Goal: Information Seeking & Learning: Learn about a topic

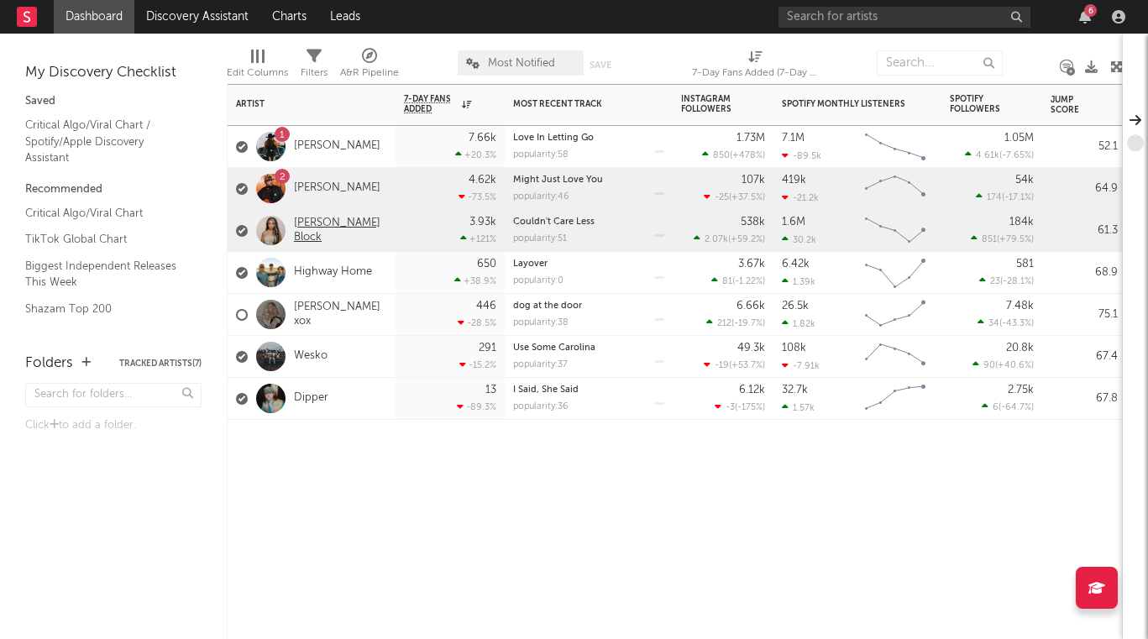
click at [317, 228] on link "[PERSON_NAME] Block" at bounding box center [340, 231] width 93 height 29
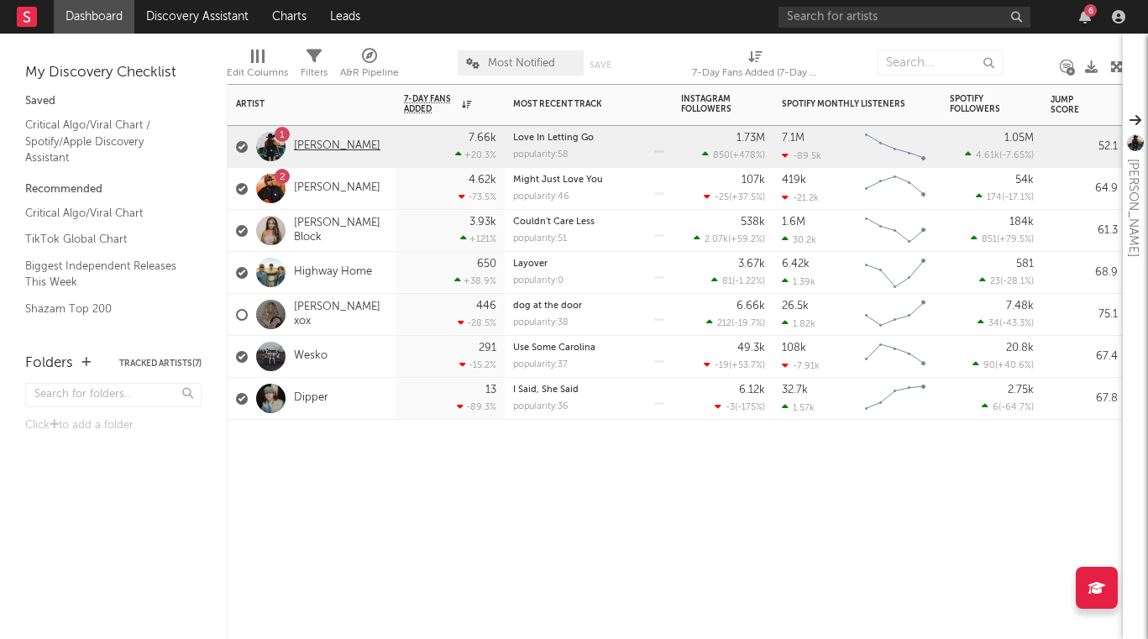
click at [333, 139] on link "[PERSON_NAME]" at bounding box center [337, 146] width 87 height 14
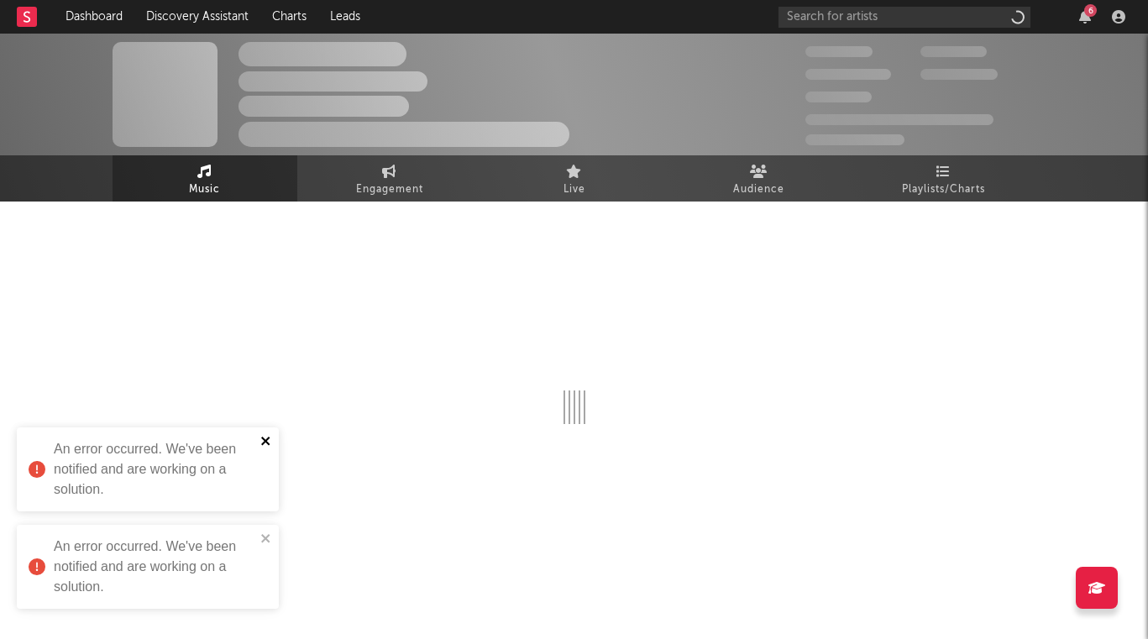
click at [266, 443] on icon "close" at bounding box center [266, 440] width 12 height 13
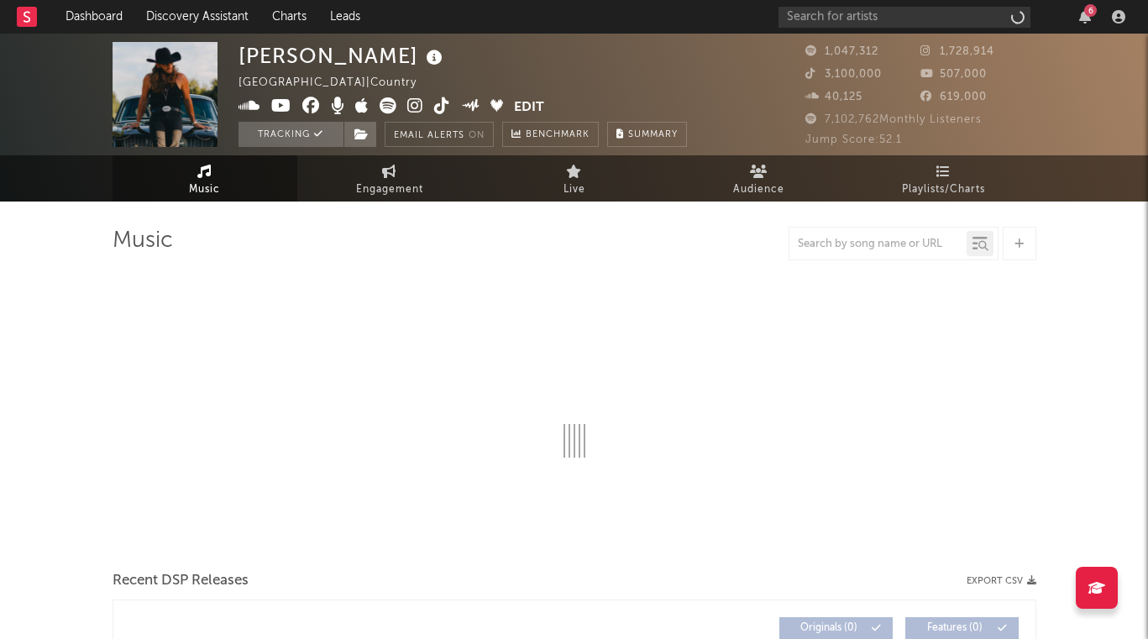
select select "6m"
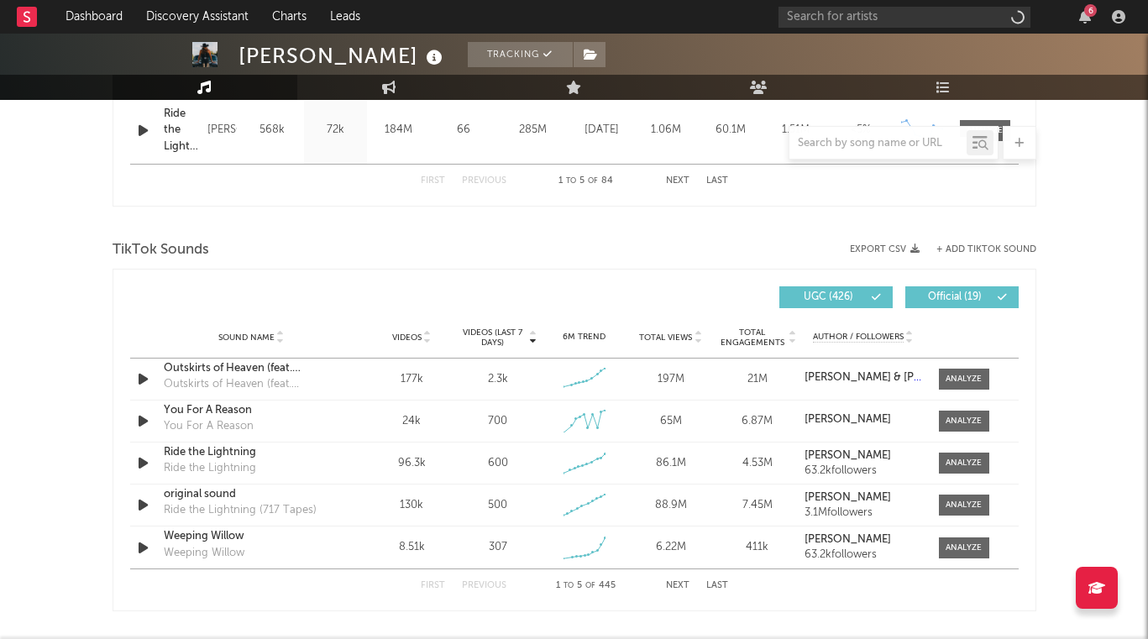
scroll to position [1069, 0]
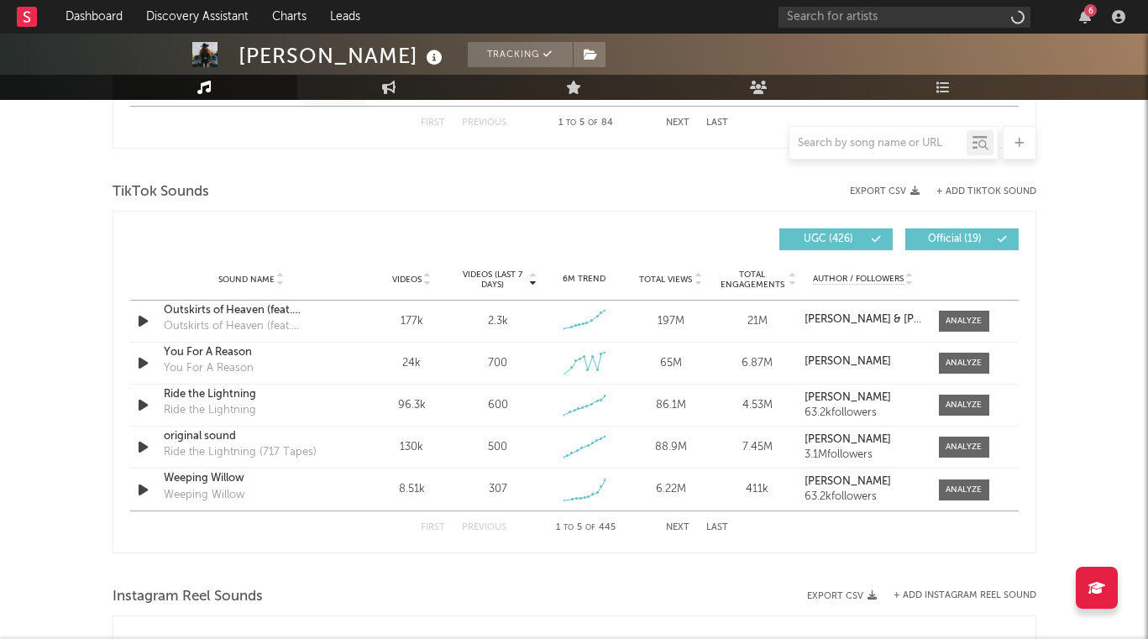
click at [679, 524] on button "Next" at bounding box center [678, 527] width 24 height 9
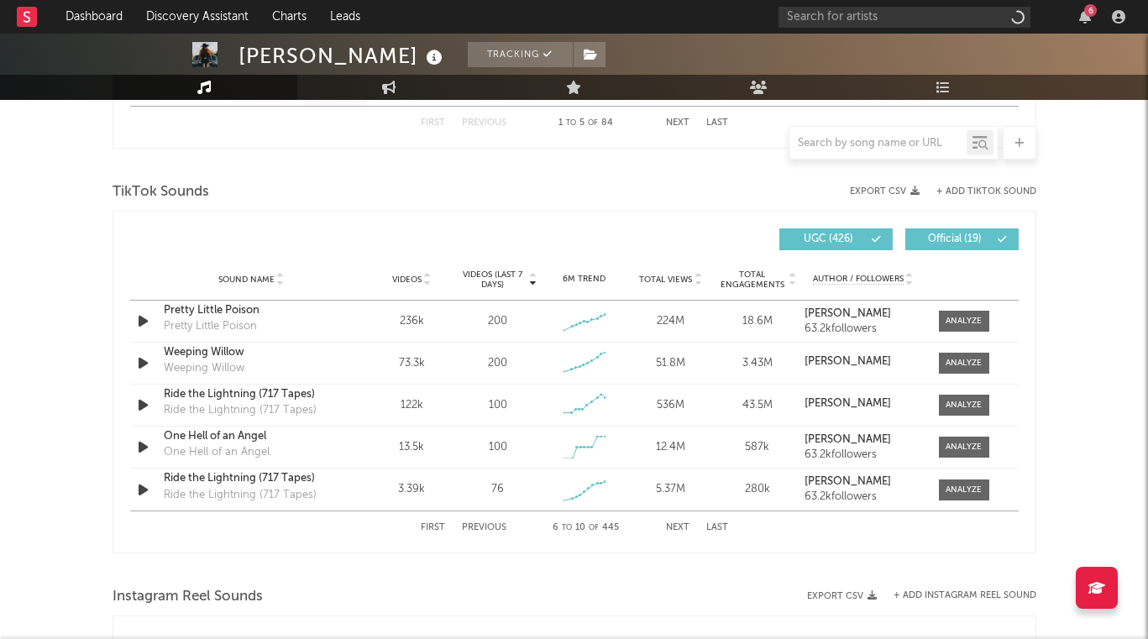
click at [679, 524] on button "Next" at bounding box center [678, 527] width 24 height 9
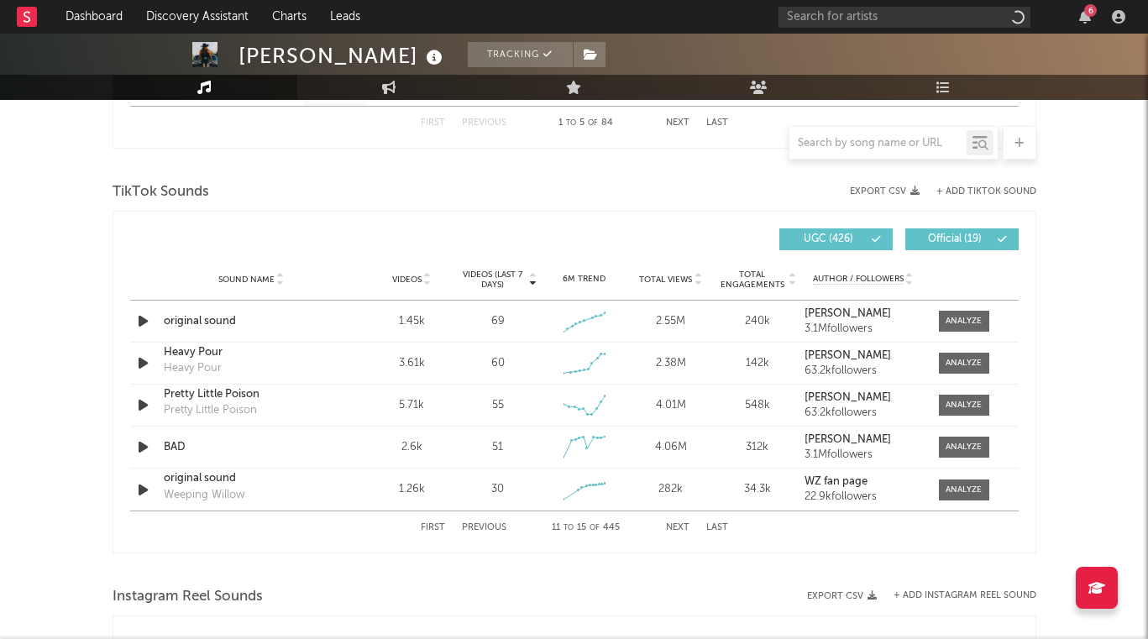
click at [678, 524] on button "Next" at bounding box center [678, 527] width 24 height 9
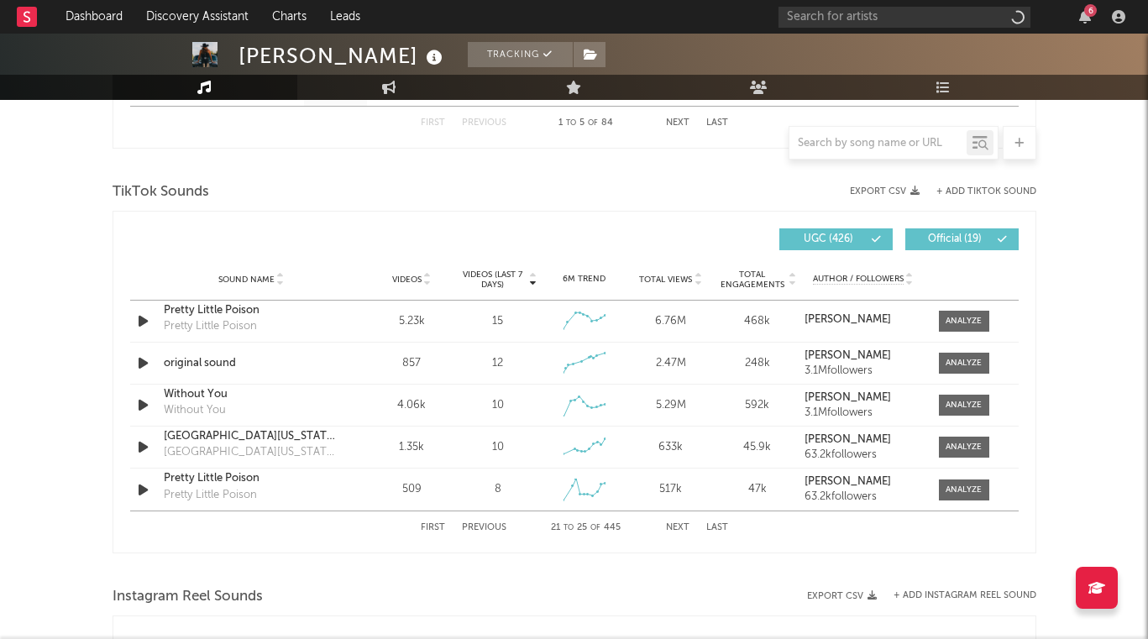
click at [678, 524] on button "Next" at bounding box center [678, 527] width 24 height 9
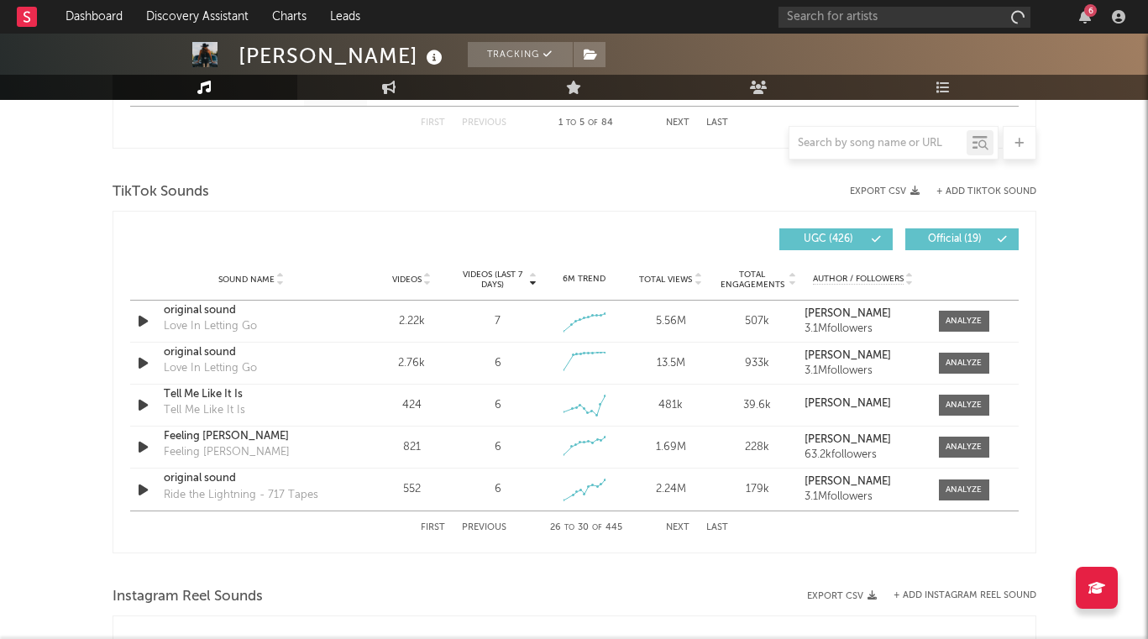
click at [678, 524] on button "Next" at bounding box center [678, 527] width 24 height 9
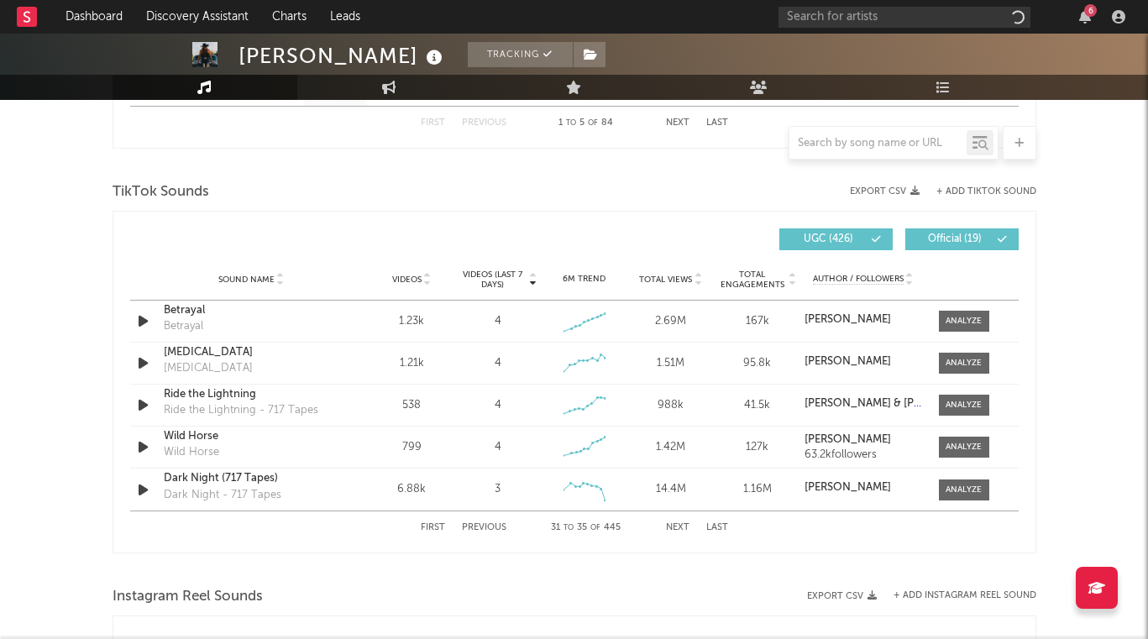
click at [678, 524] on button "Next" at bounding box center [678, 527] width 24 height 9
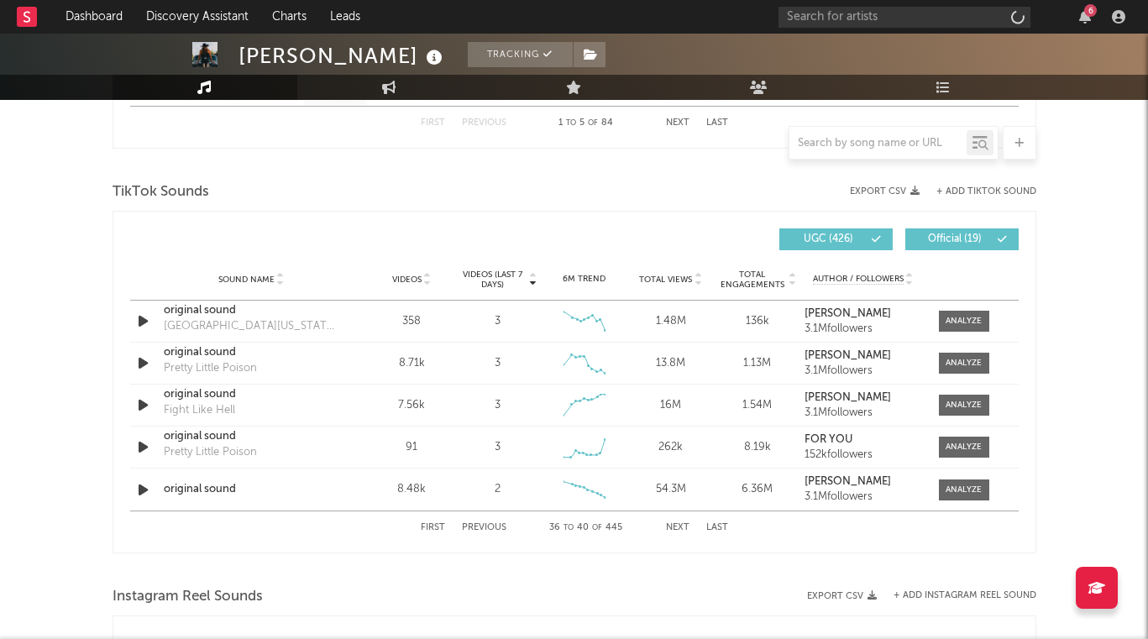
click at [678, 524] on button "Next" at bounding box center [678, 527] width 24 height 9
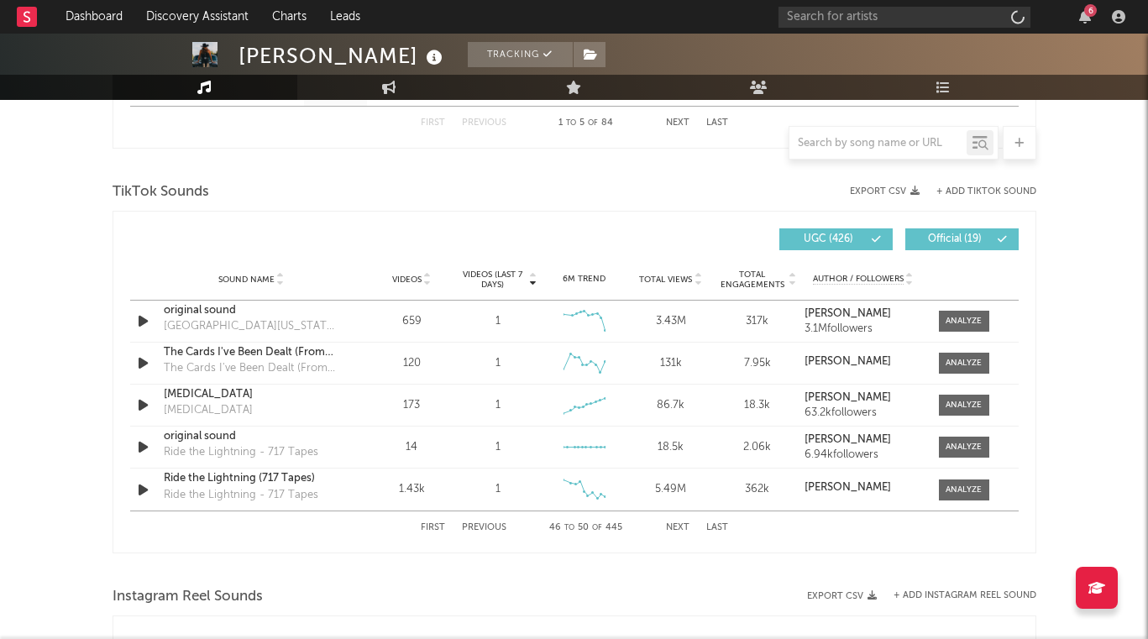
click at [268, 279] on span "Sound Name" at bounding box center [246, 280] width 56 height 10
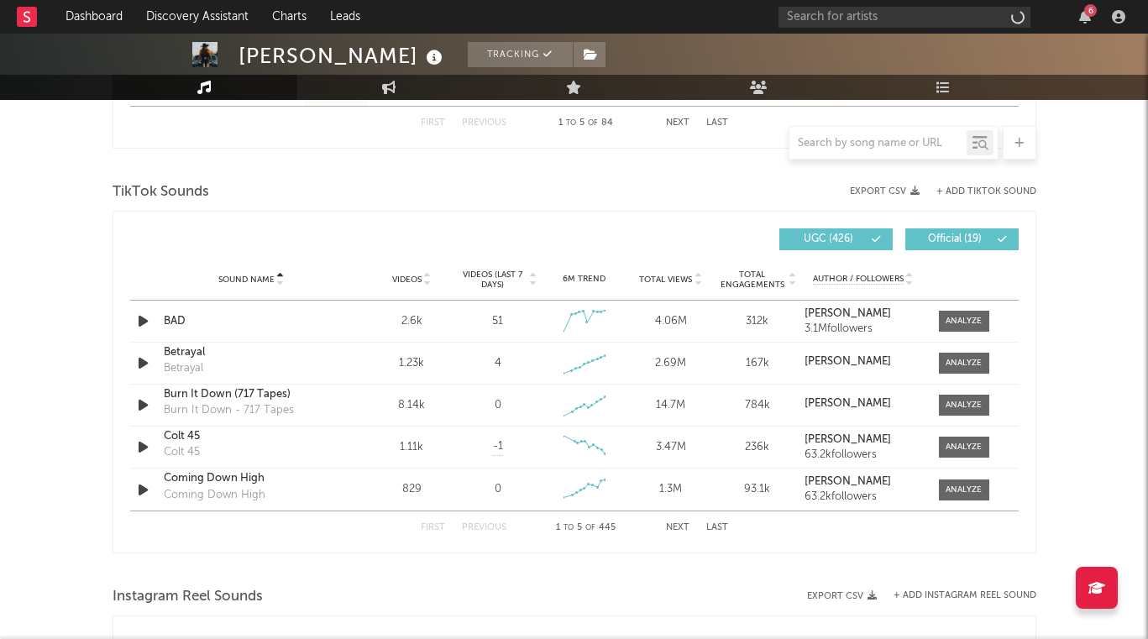
click at [679, 526] on button "Next" at bounding box center [678, 527] width 24 height 9
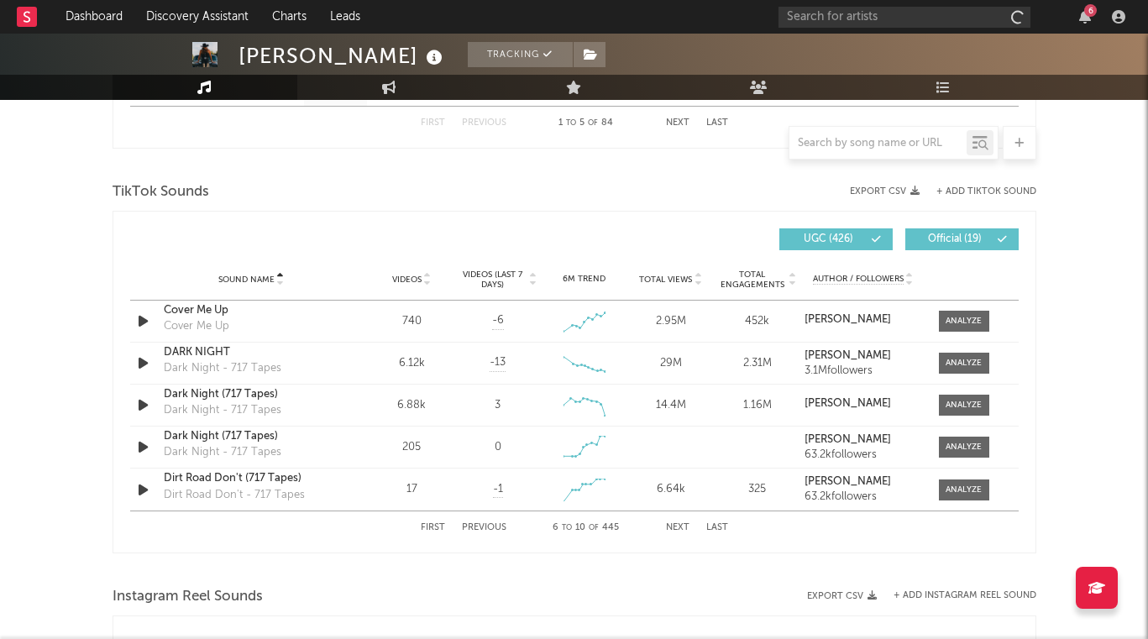
click at [679, 526] on button "Next" at bounding box center [678, 527] width 24 height 9
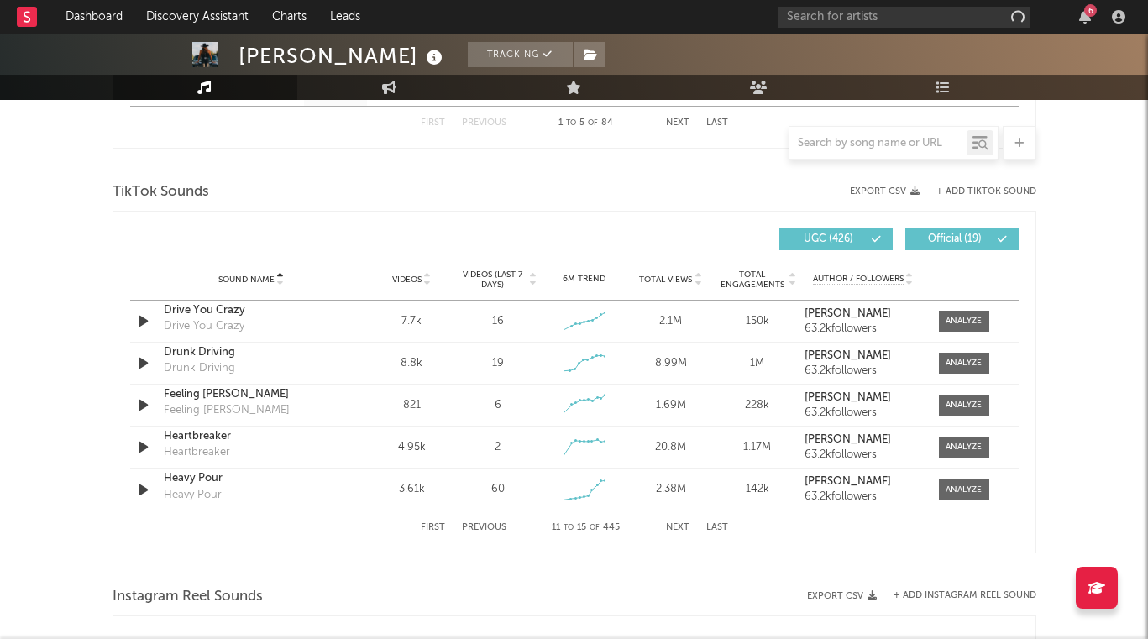
click at [679, 526] on button "Next" at bounding box center [678, 527] width 24 height 9
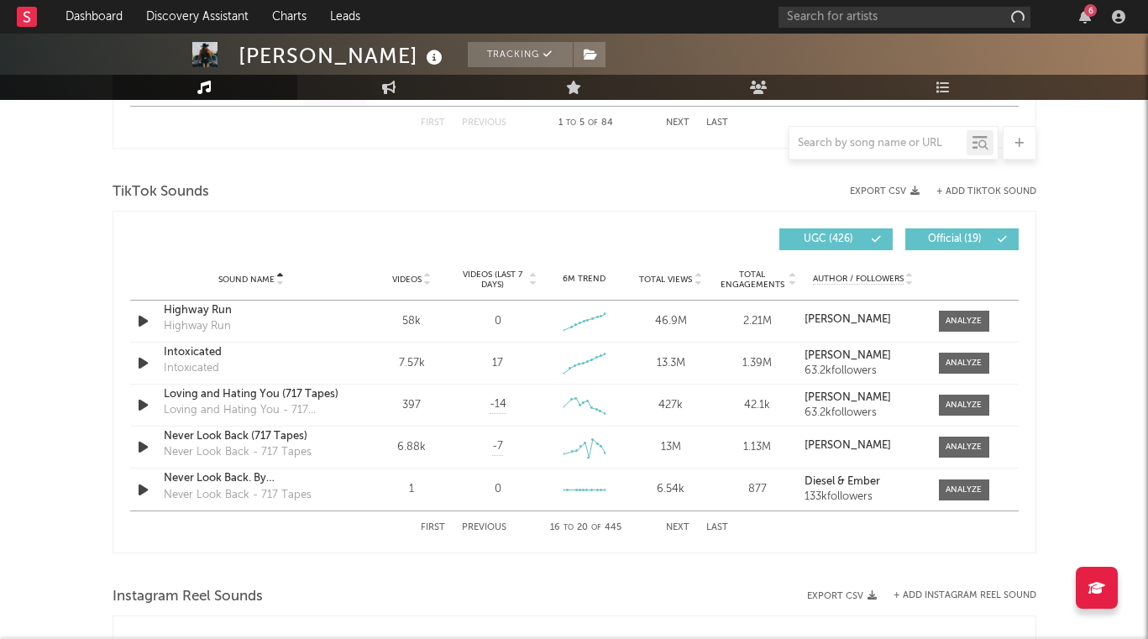
click at [679, 526] on button "Next" at bounding box center [678, 527] width 24 height 9
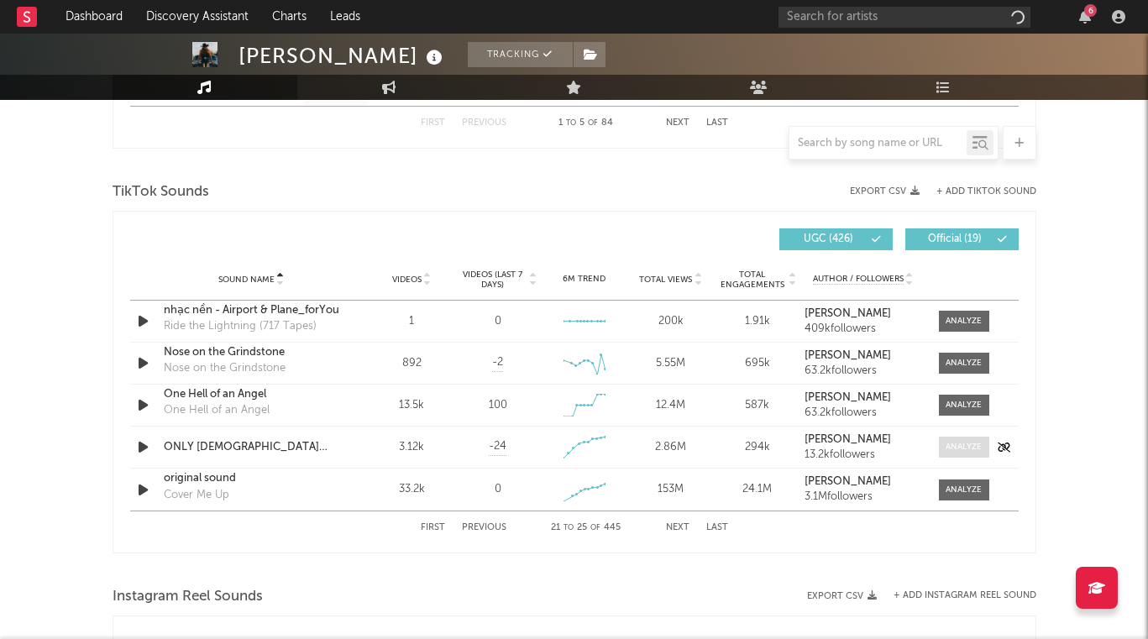
click at [966, 448] on div at bounding box center [964, 447] width 36 height 13
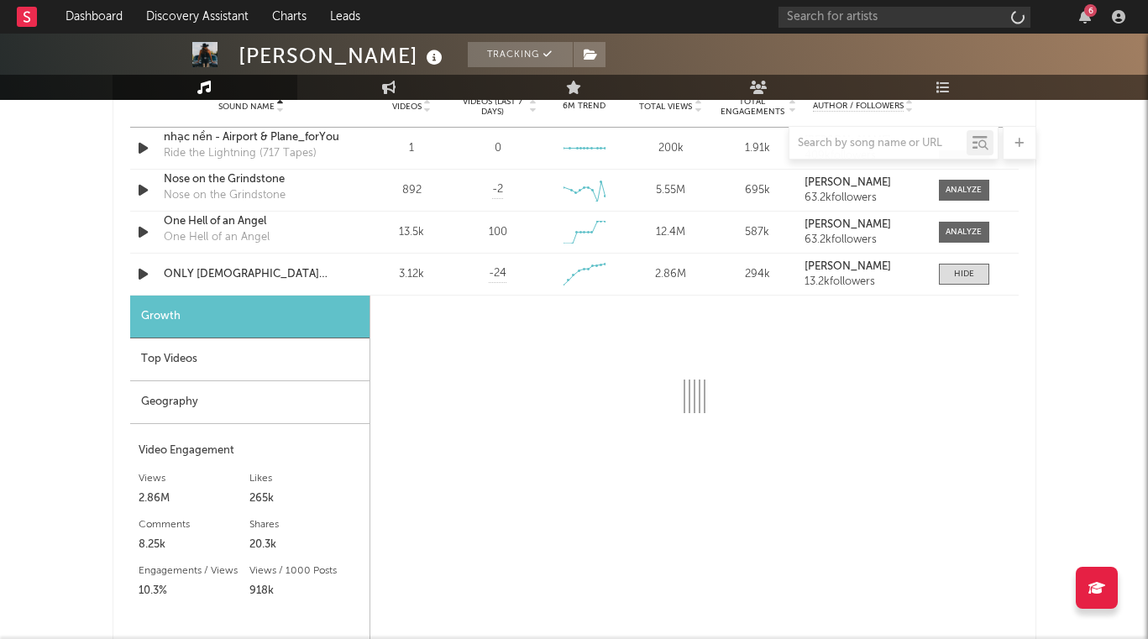
scroll to position [1225, 0]
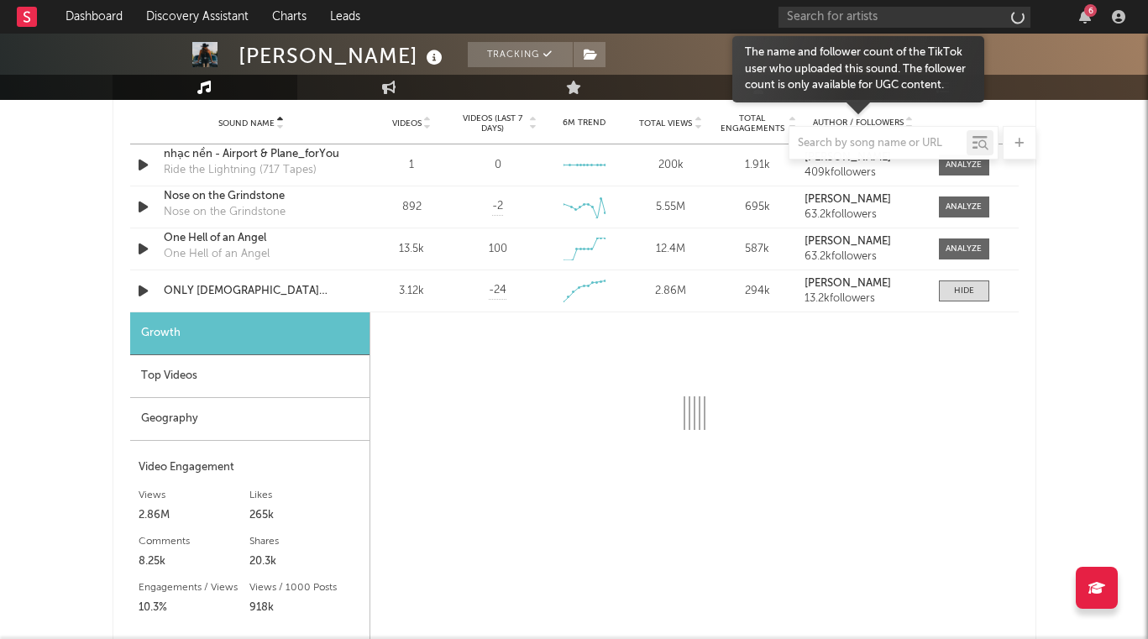
select select "1w"
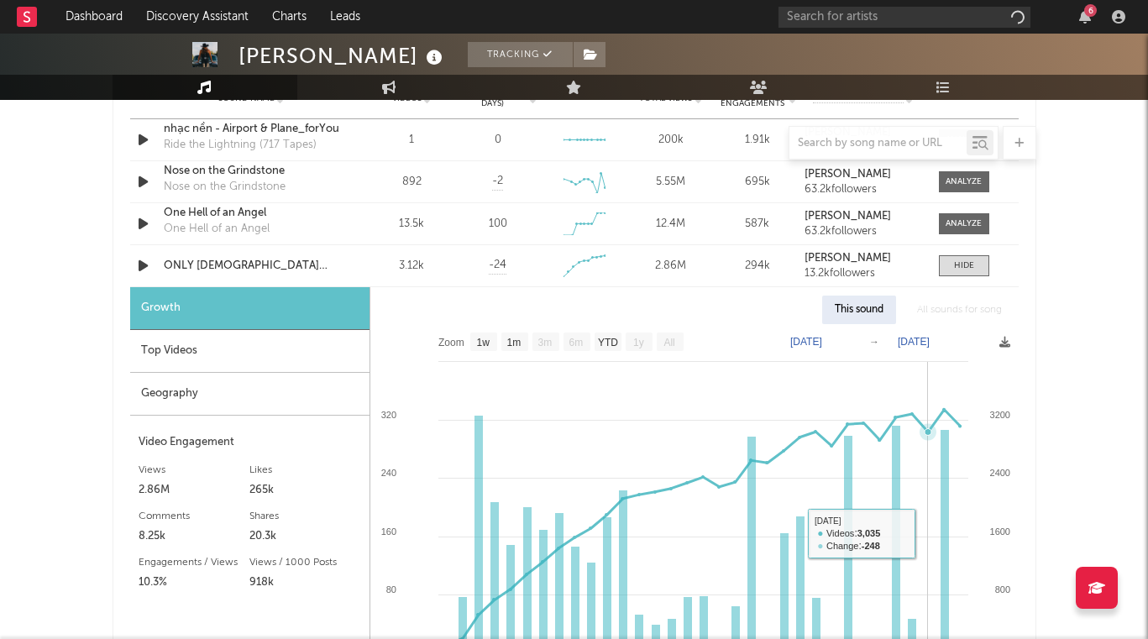
scroll to position [1116, 0]
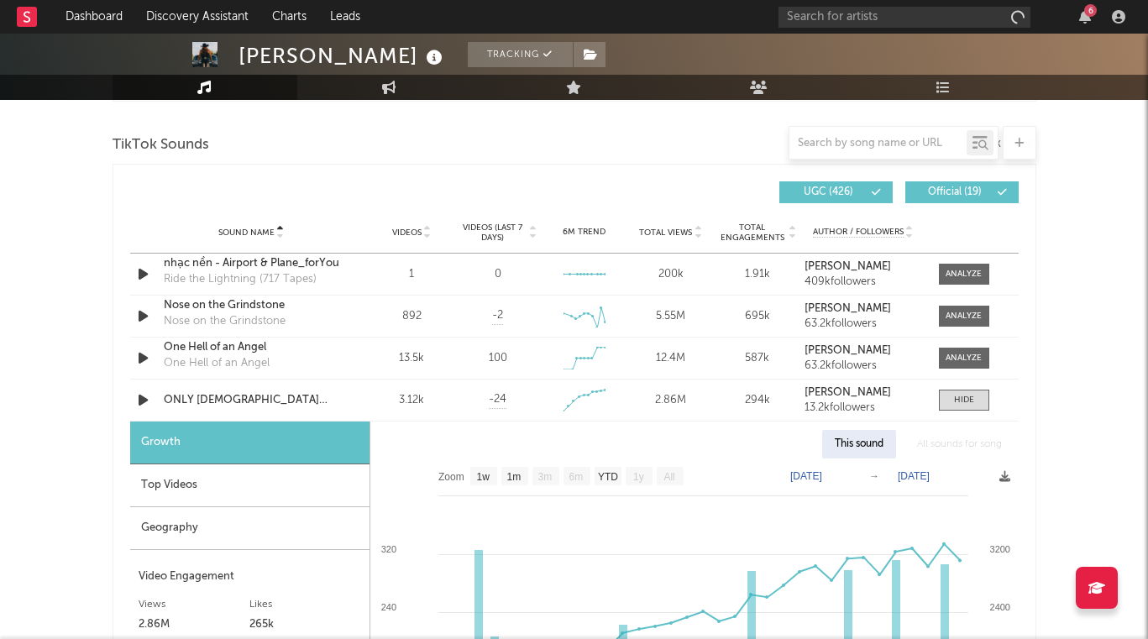
click at [486, 233] on span "Videos (last 7 days)" at bounding box center [493, 233] width 68 height 20
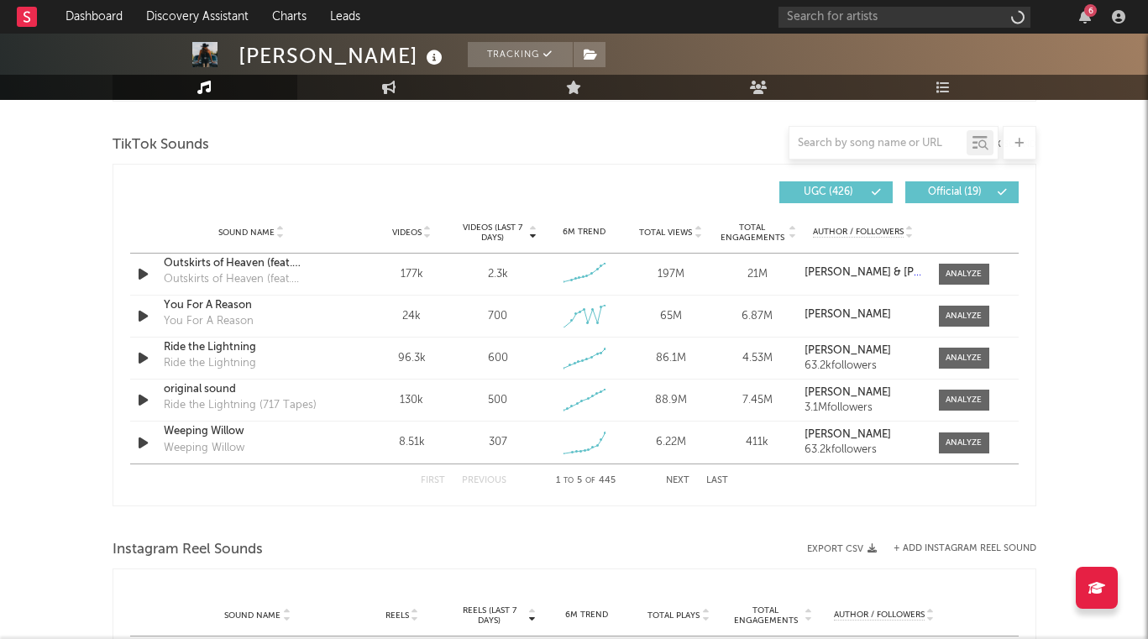
click at [681, 484] on button "Next" at bounding box center [678, 480] width 24 height 9
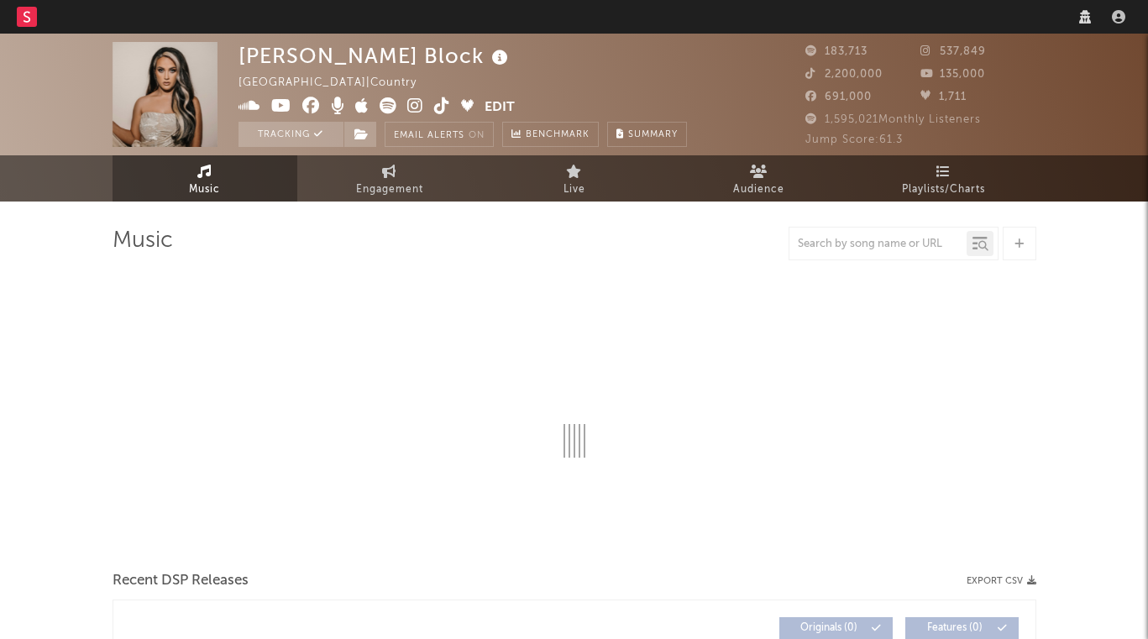
select select "6m"
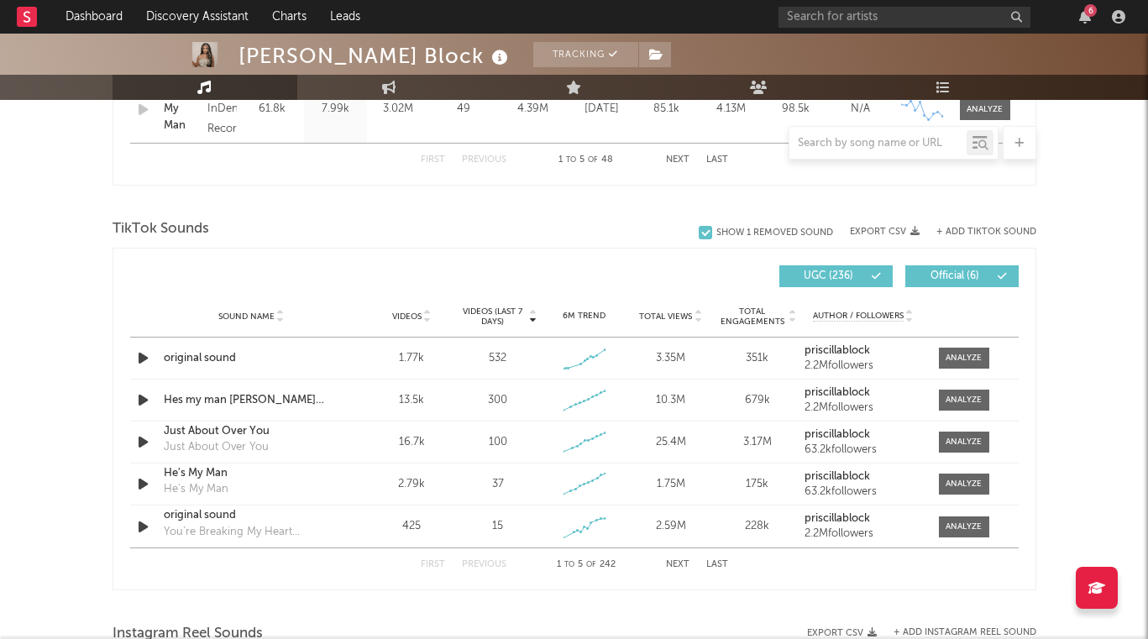
scroll to position [1041, 0]
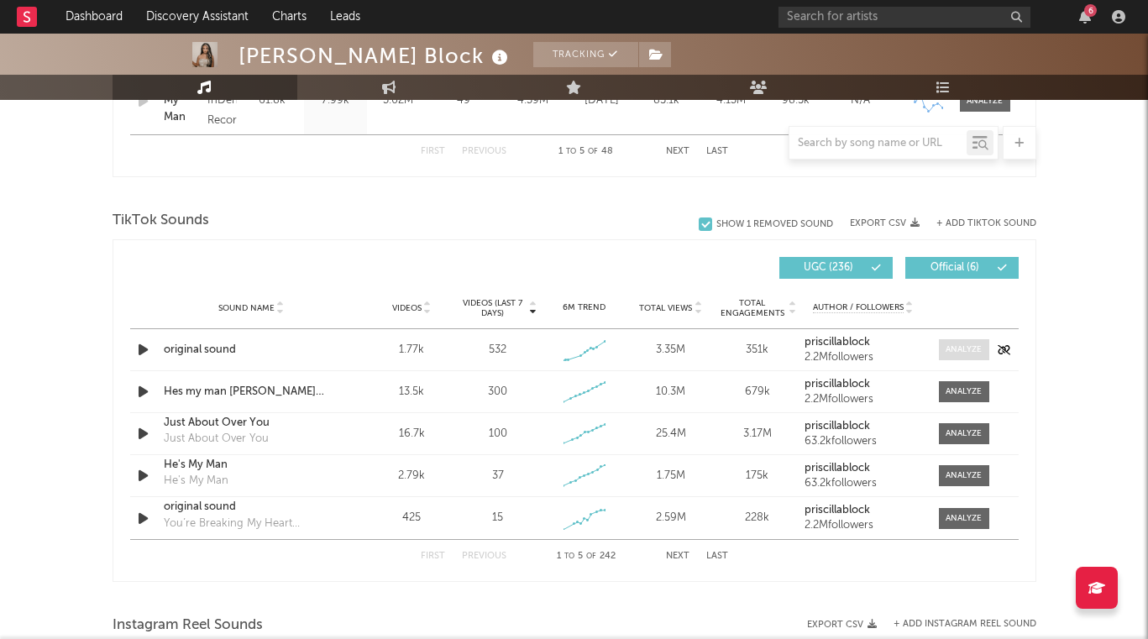
click at [966, 356] on span at bounding box center [964, 349] width 50 height 21
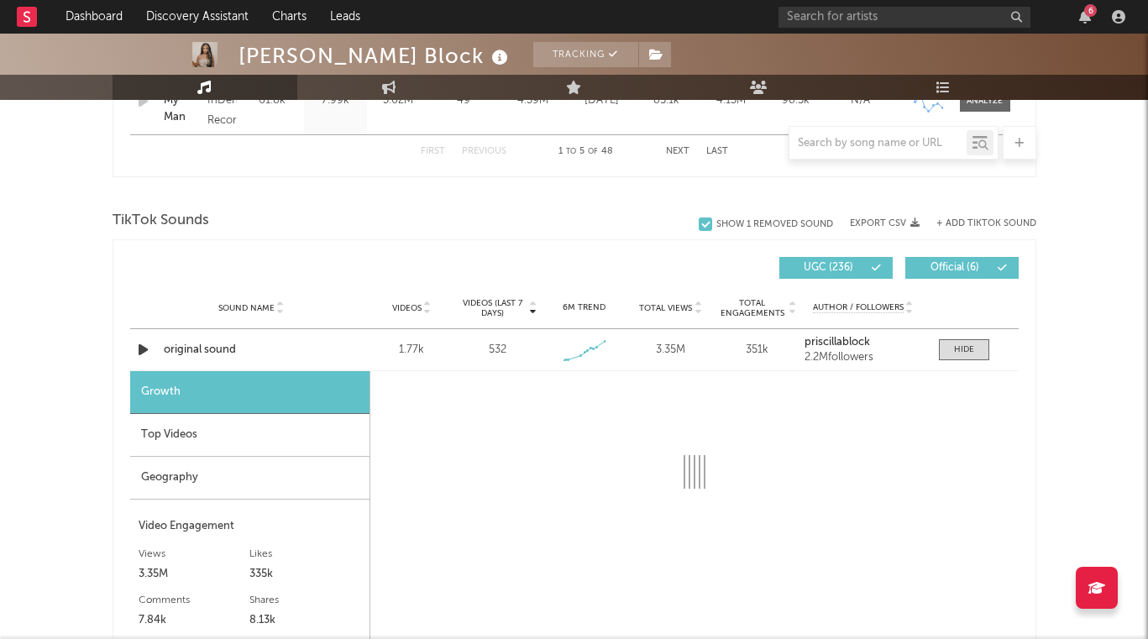
select select "1w"
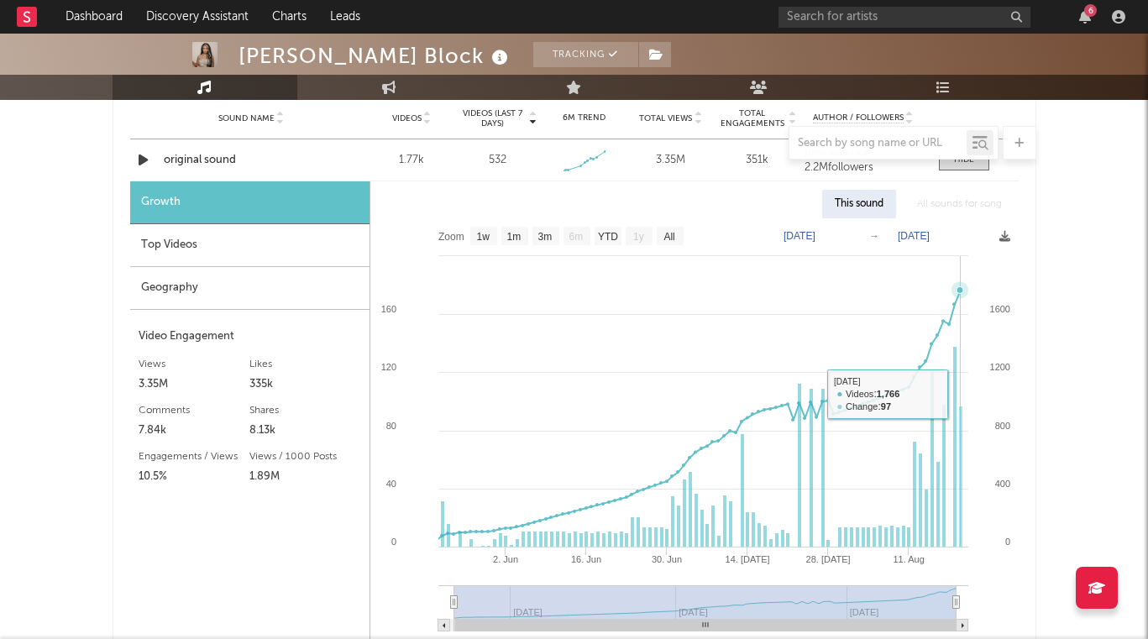
scroll to position [1229, 0]
